Goal: Information Seeking & Learning: Learn about a topic

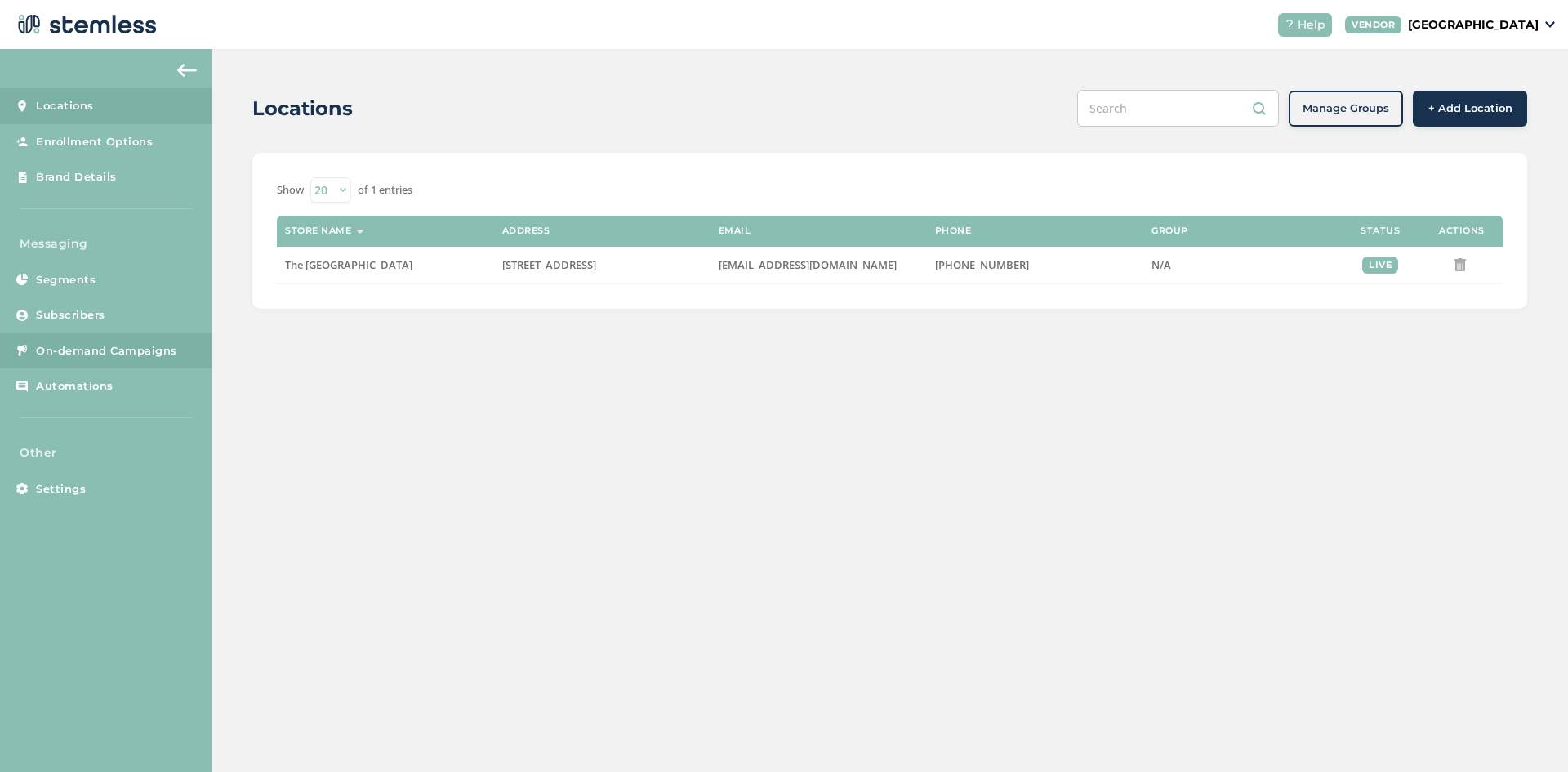
click at [69, 352] on span "On-demand Campaigns" at bounding box center [107, 351] width 142 height 17
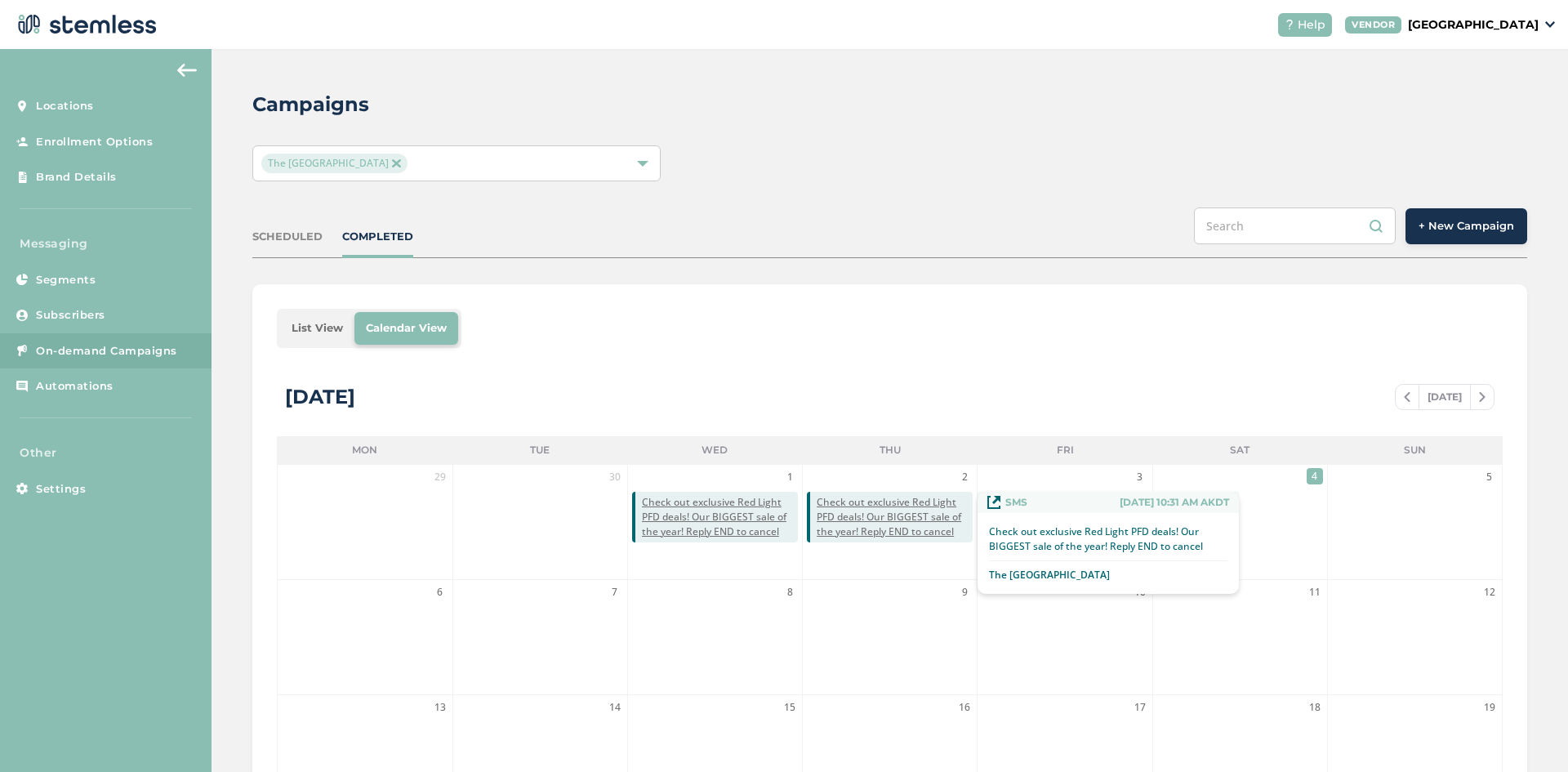
click at [907, 516] on span "Check out exclusive Red Light PFD deals! Our BIGGEST sale of the year! Reply EN…" at bounding box center [894, 517] width 156 height 44
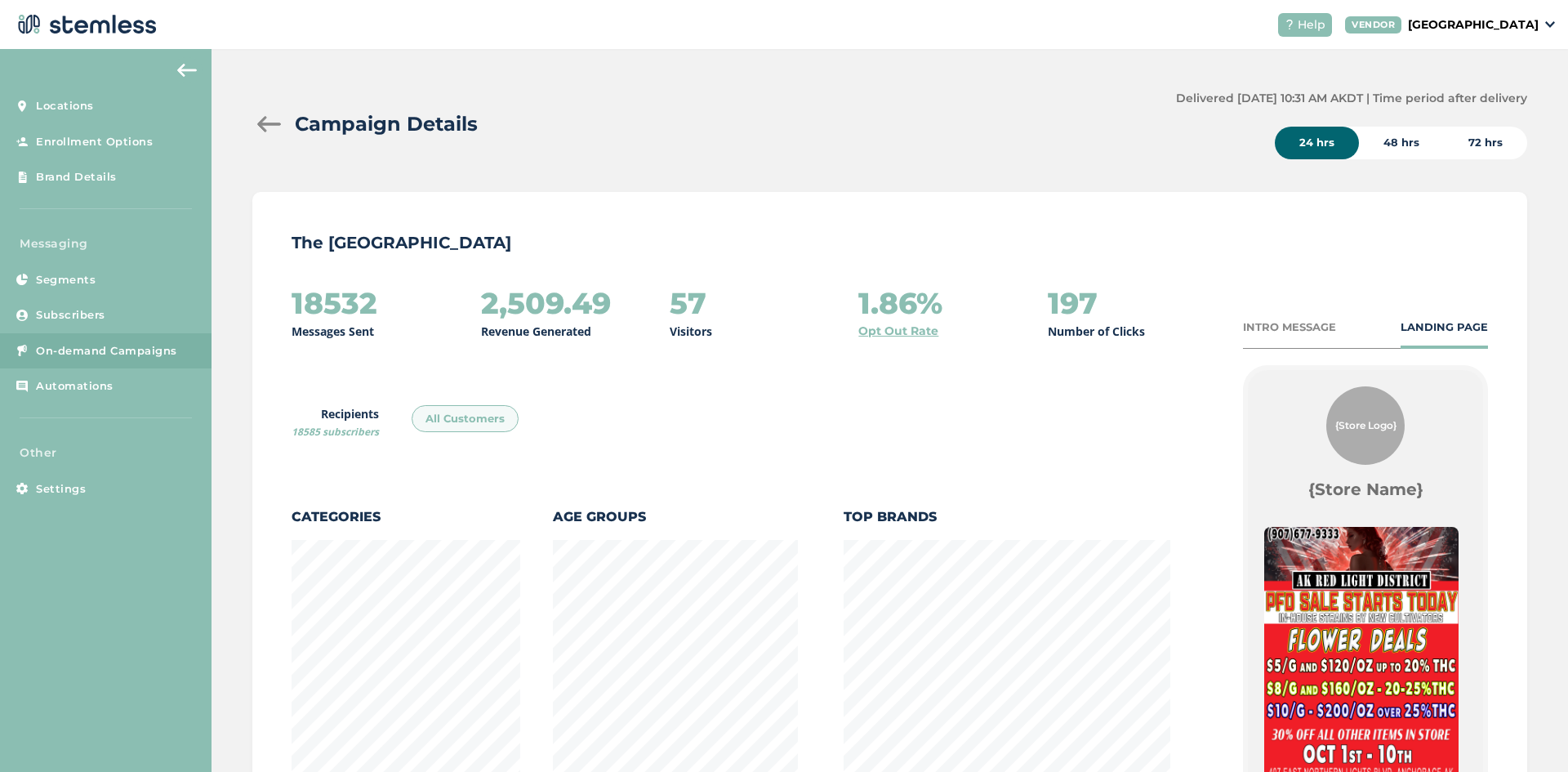
scroll to position [891, 1266]
click at [1397, 154] on div "48 hrs" at bounding box center [1400, 143] width 85 height 32
click at [1481, 145] on div "72 hrs" at bounding box center [1485, 143] width 83 height 32
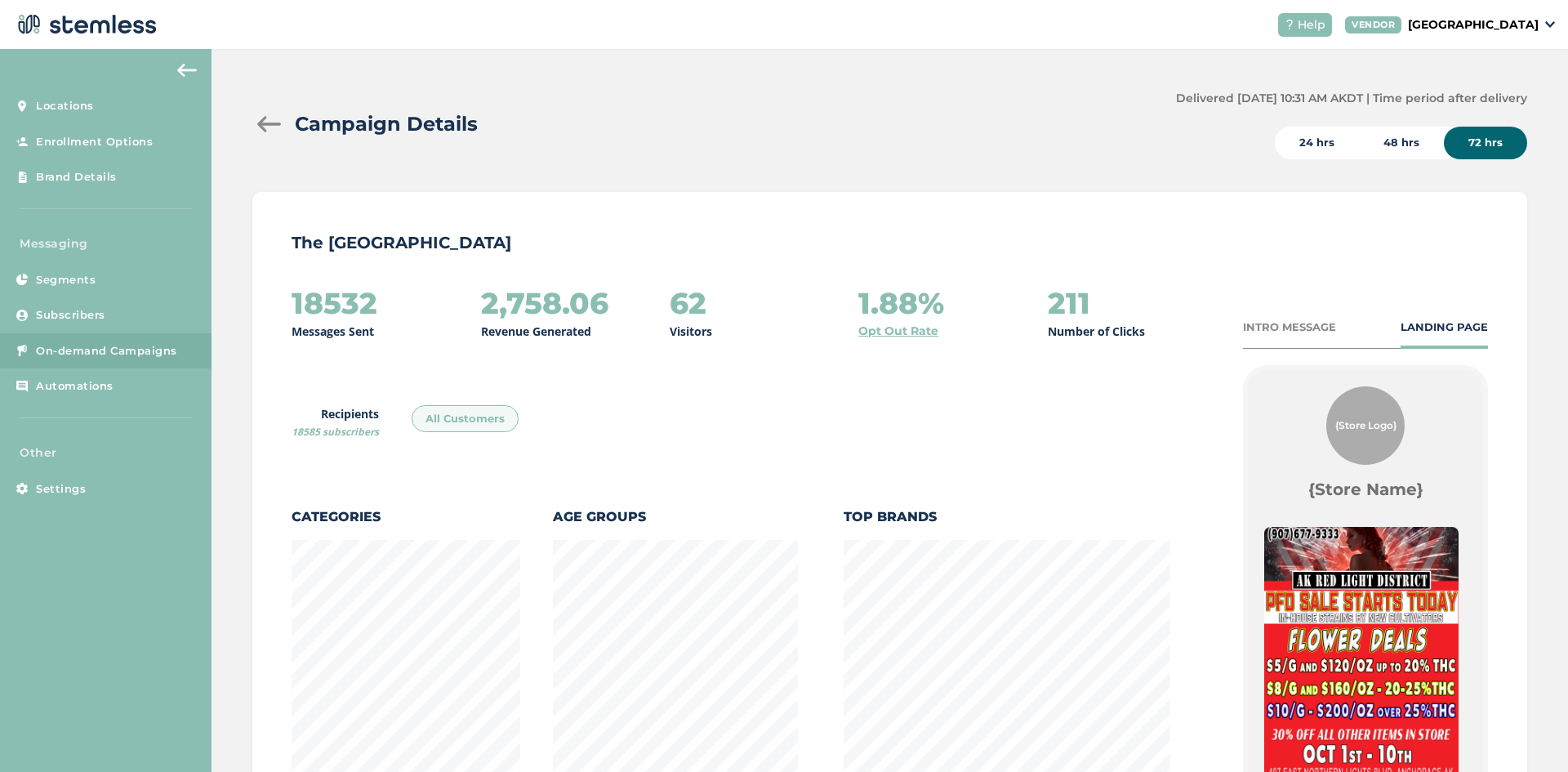
click at [1297, 147] on div "24 hrs" at bounding box center [1316, 143] width 84 height 32
click at [257, 121] on div at bounding box center [268, 124] width 32 height 17
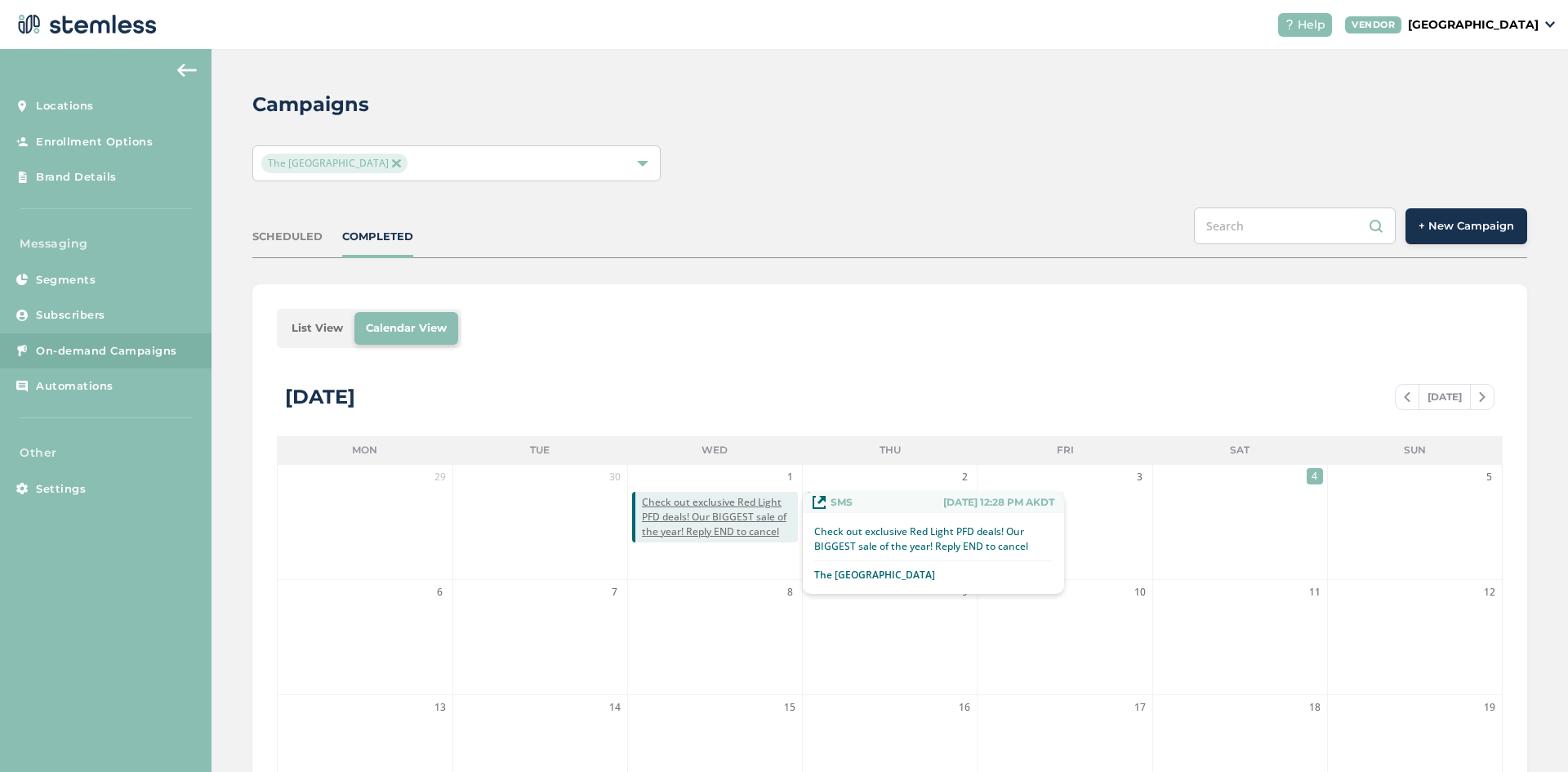
click at [690, 517] on span "Check out exclusive Red Light PFD deals! Our BIGGEST sale of the year! Reply EN…" at bounding box center [719, 517] width 156 height 44
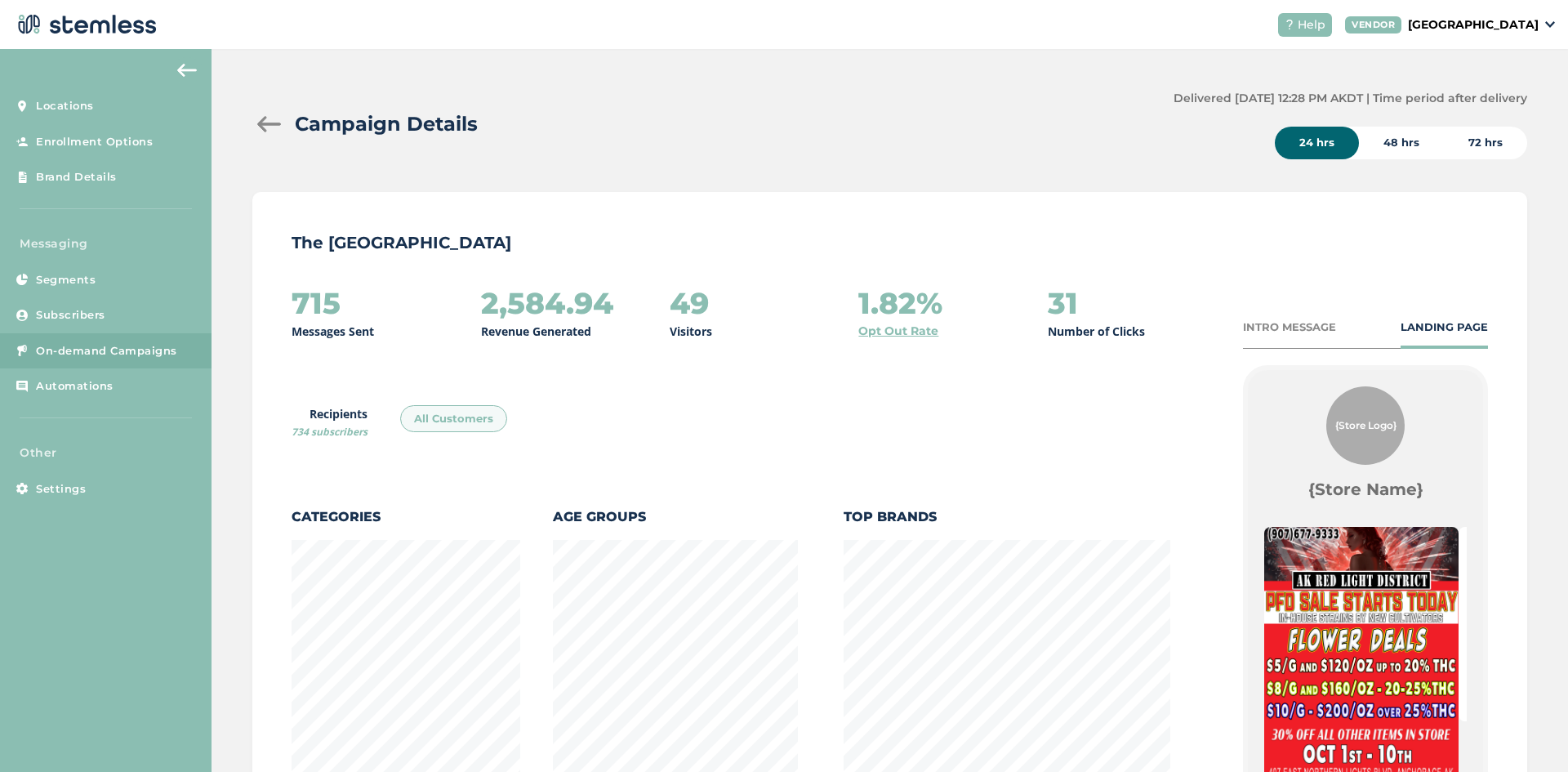
click at [1487, 145] on div "72 hrs" at bounding box center [1485, 143] width 83 height 32
